Goal: Task Accomplishment & Management: Manage account settings

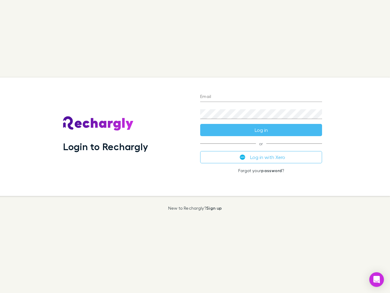
click at [195, 146] on div "Login to Rechargly" at bounding box center [126, 136] width 137 height 118
click at [261, 97] on input "Email" at bounding box center [261, 97] width 122 height 10
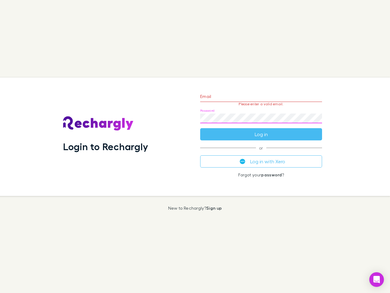
click at [261, 130] on form "Email Please enter a valid email. Password Log in" at bounding box center [261, 113] width 122 height 53
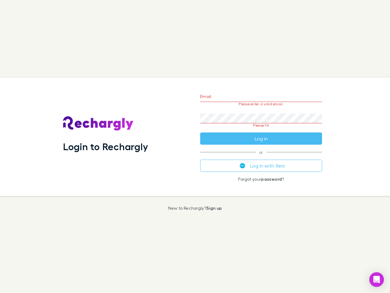
click at [261, 157] on div "Email Please enter a valid email. Password Please fill Log in or Log in with Xe…" at bounding box center [261, 136] width 132 height 118
click at [377, 279] on icon "Open Intercom Messenger" at bounding box center [377, 279] width 6 height 7
